Goal: Information Seeking & Learning: Learn about a topic

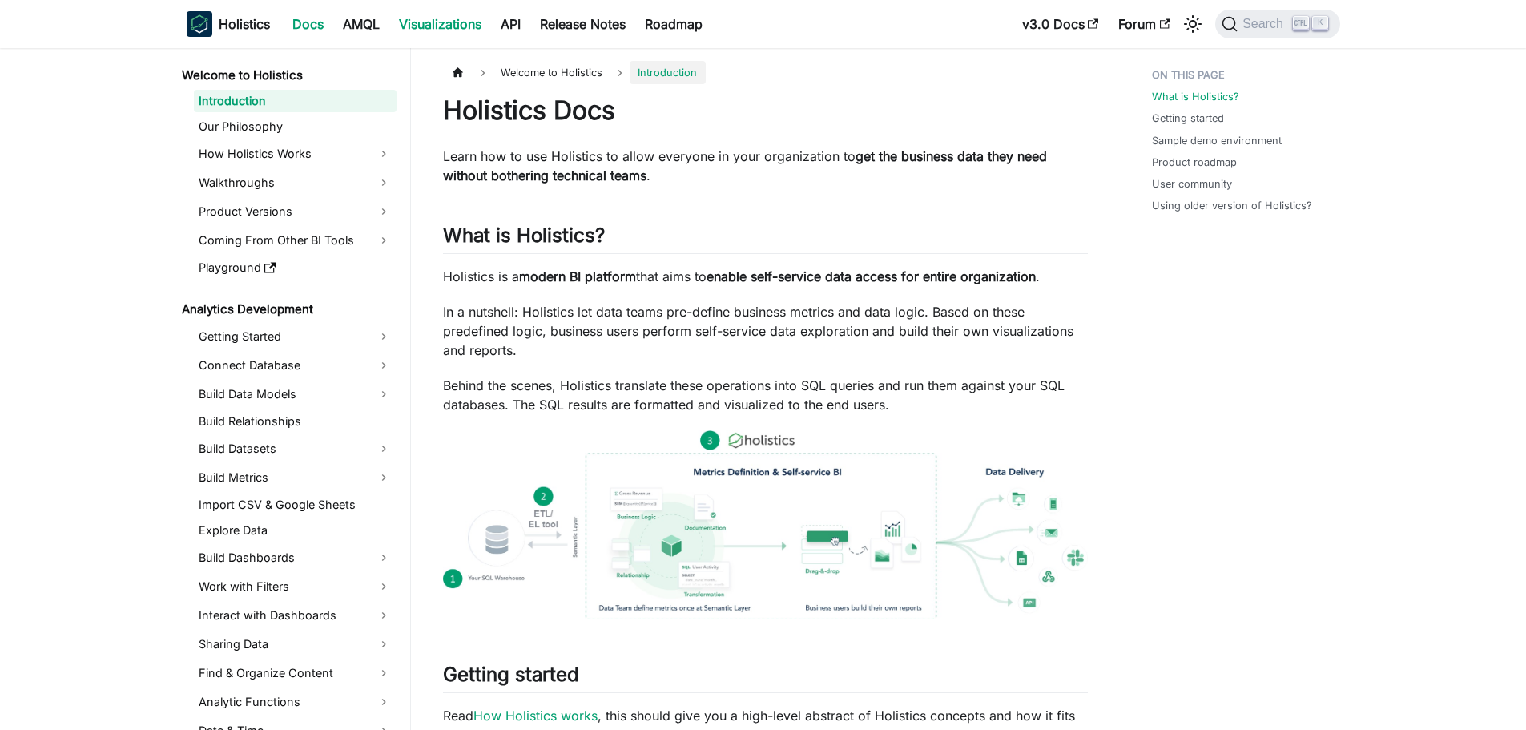
click at [433, 30] on link "Visualizations" at bounding box center [440, 24] width 102 height 26
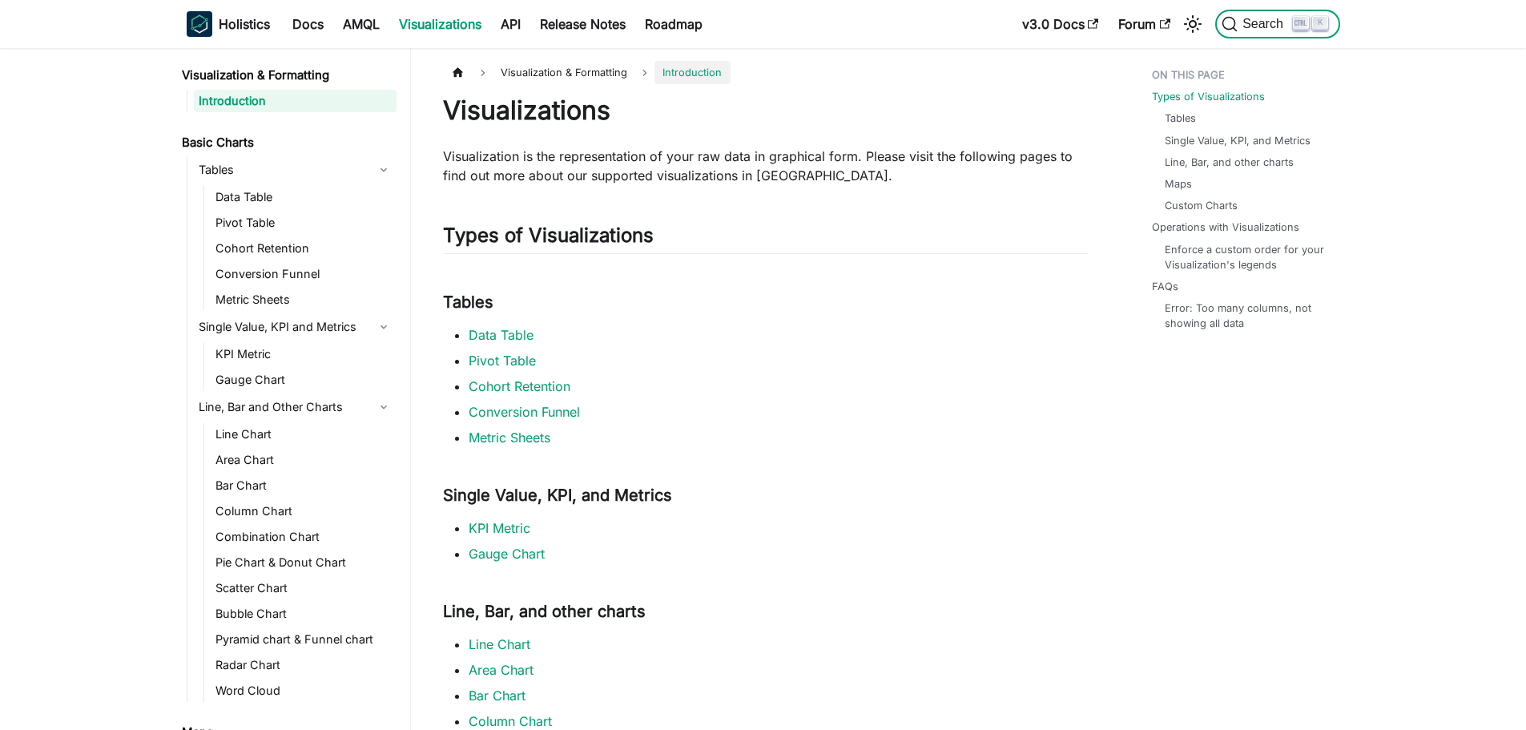
click at [1247, 27] on span "Search" at bounding box center [1265, 24] width 55 height 14
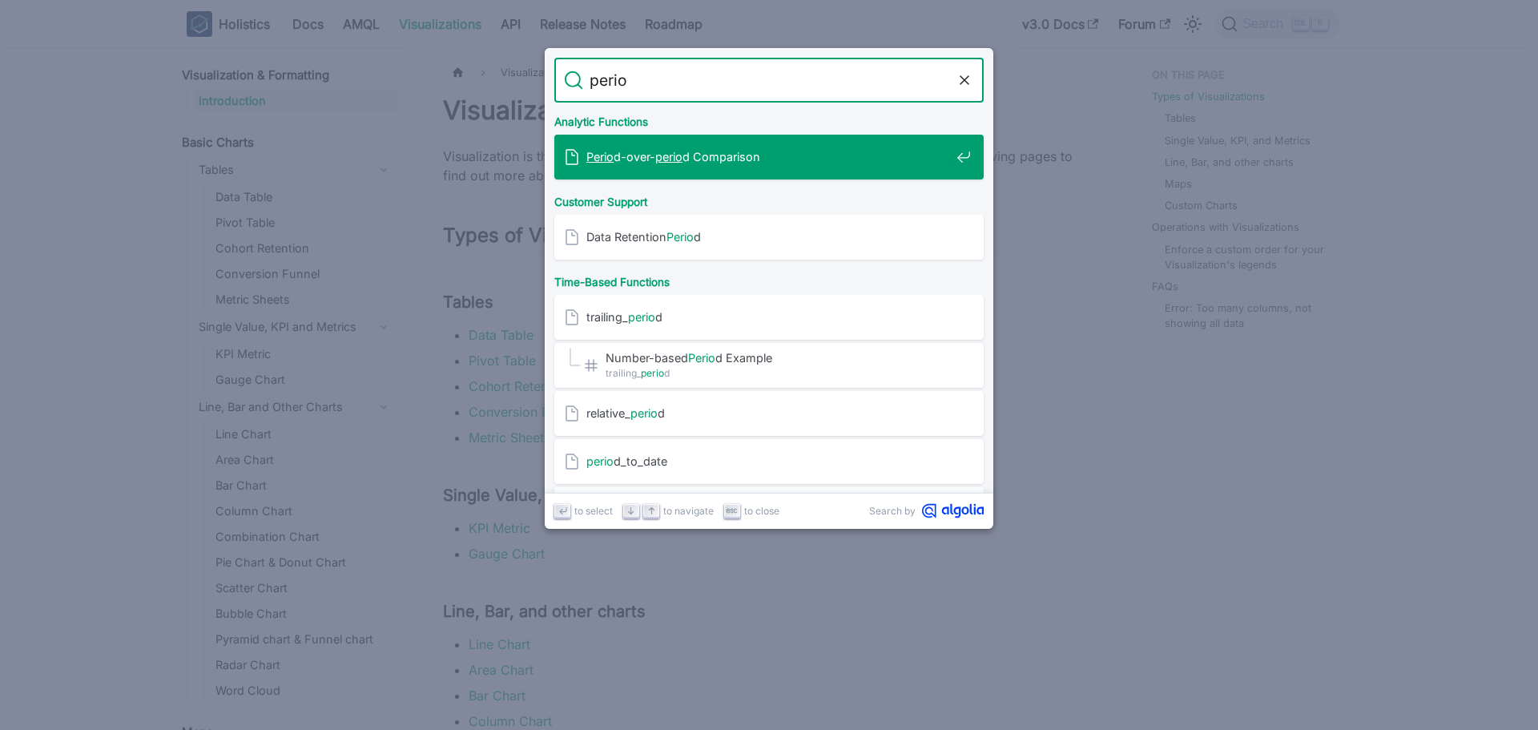
type input "period"
click at [721, 148] on div "Period -over- period Comparison" at bounding box center [774, 157] width 420 height 45
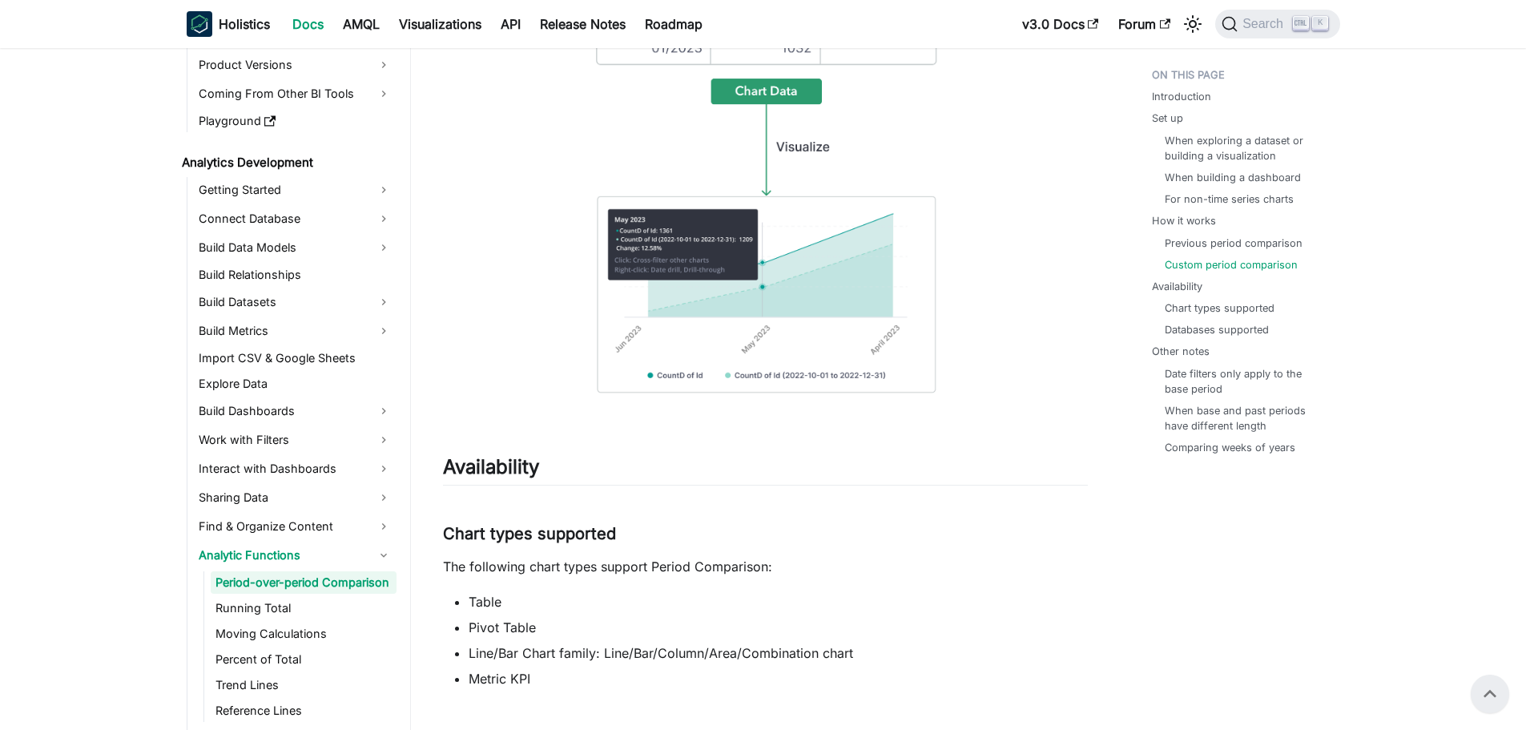
scroll to position [6869, 0]
drag, startPoint x: 534, startPoint y: 161, endPoint x: 484, endPoint y: 167, distance: 50.0
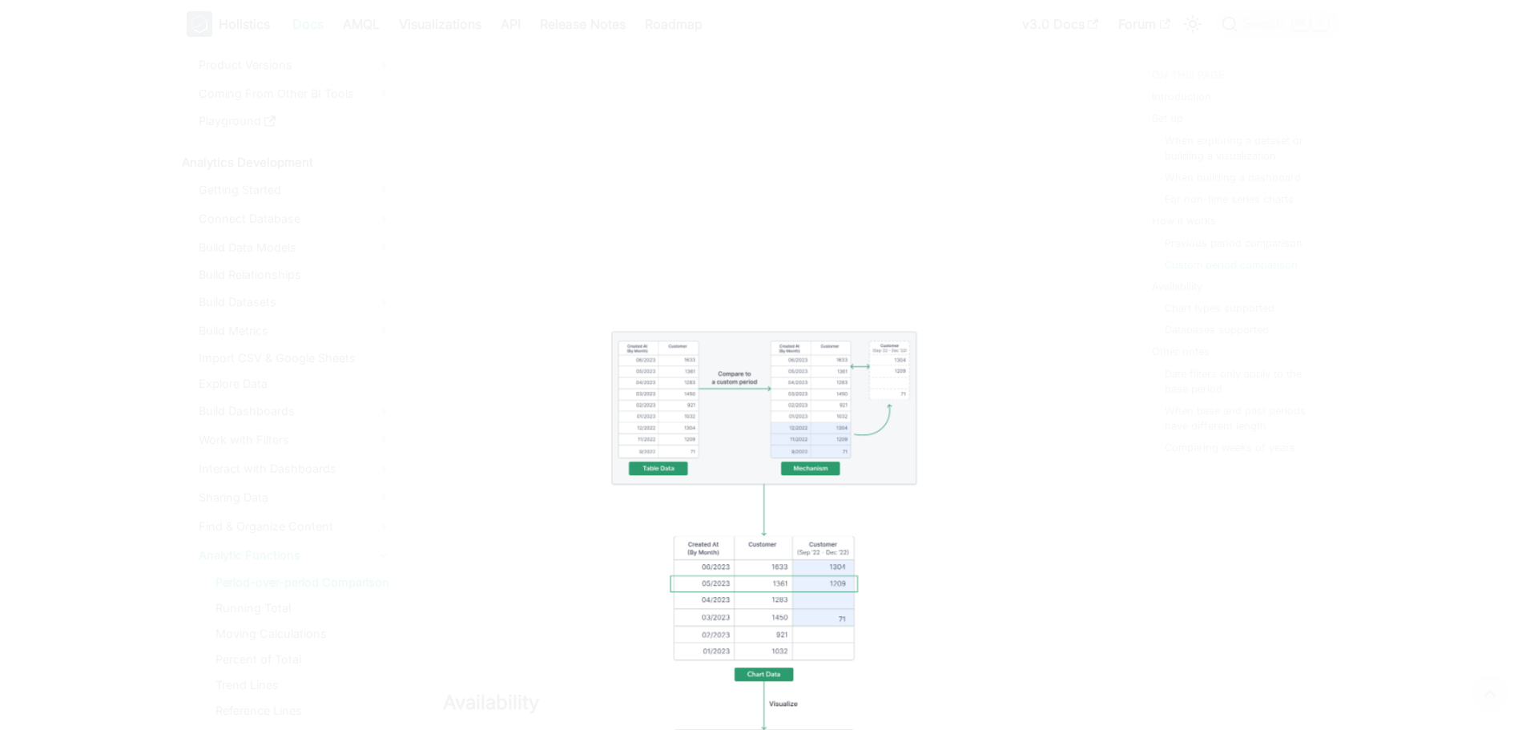
scroll to position [6469, 0]
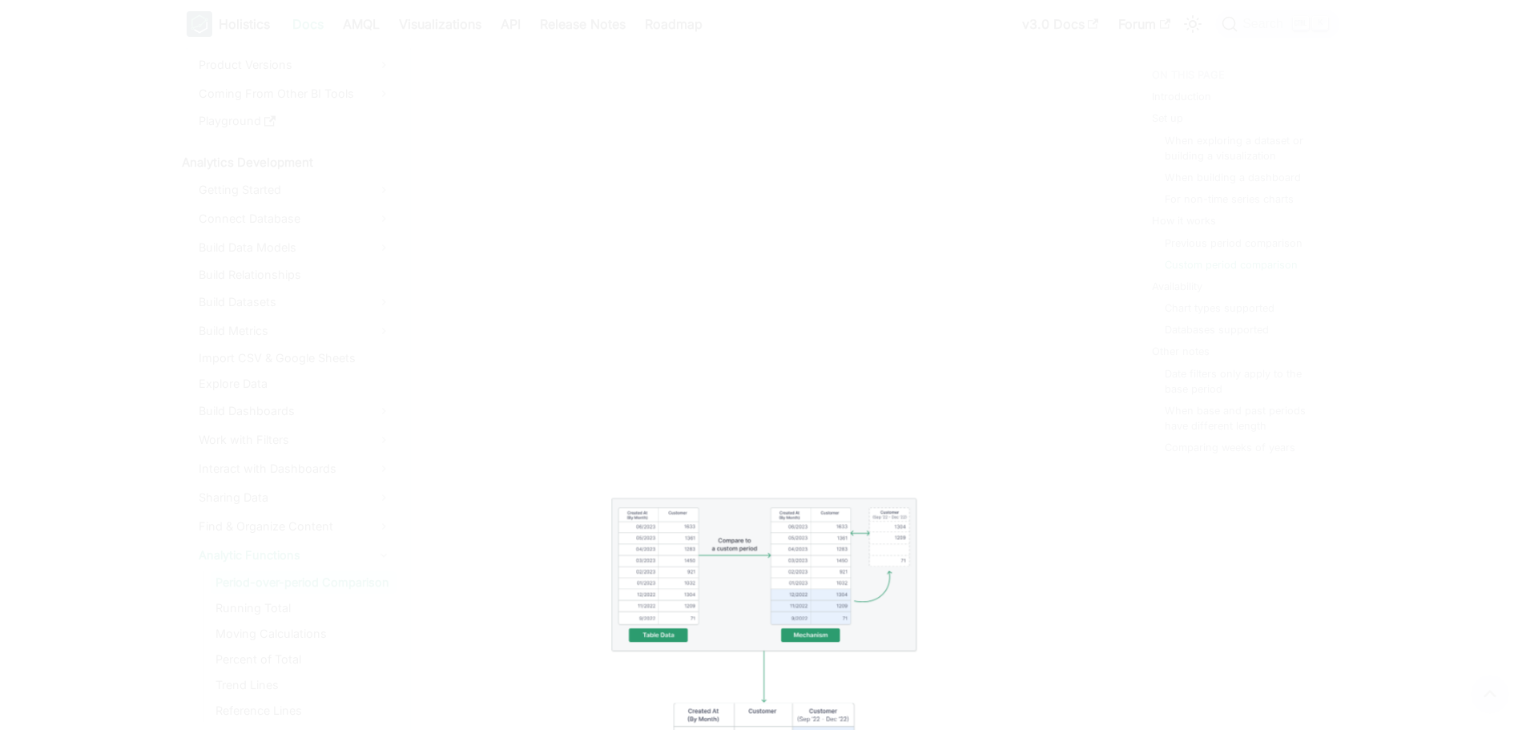
click at [673, 346] on div at bounding box center [763, 365] width 1526 height 730
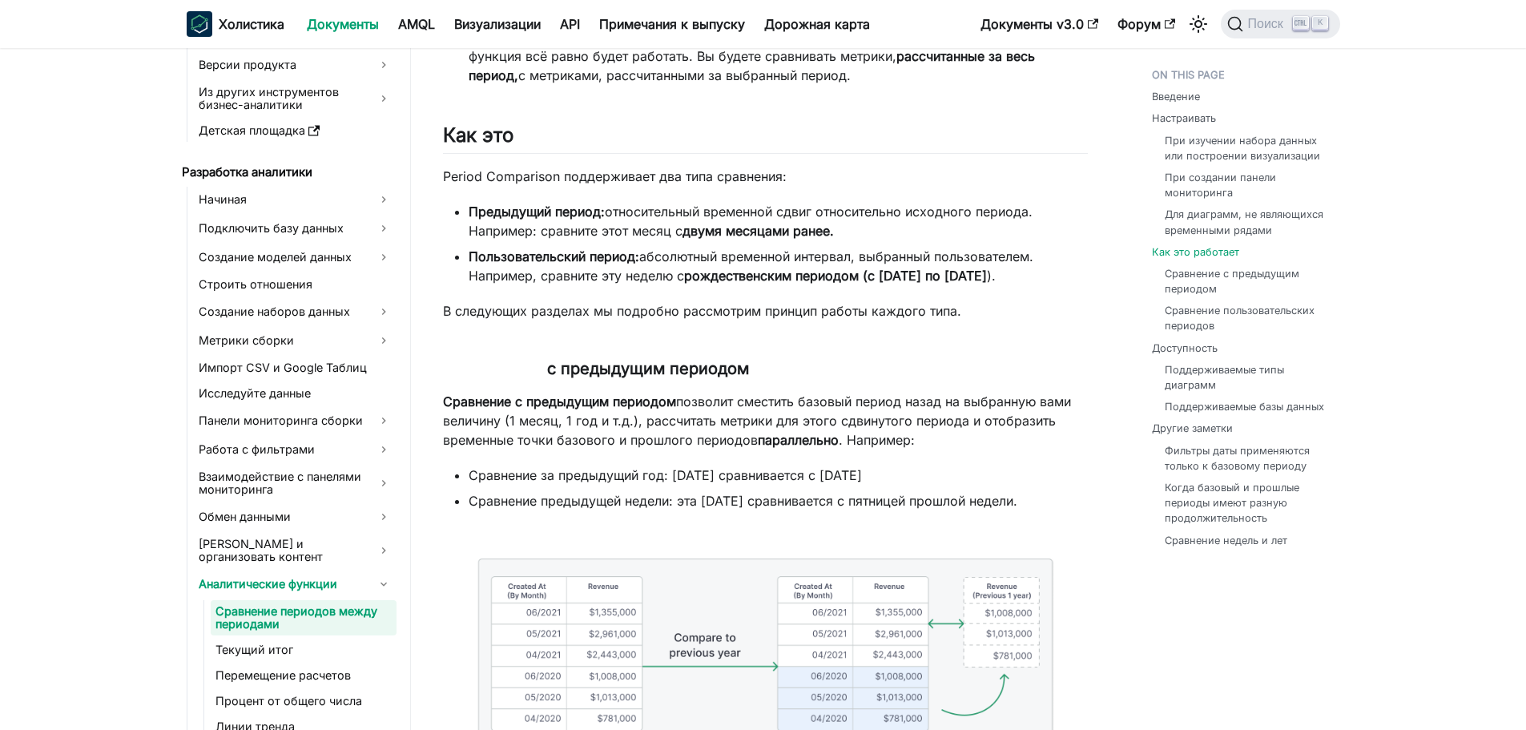
scroll to position [4946, 0]
